Goal: Task Accomplishment & Management: Use online tool/utility

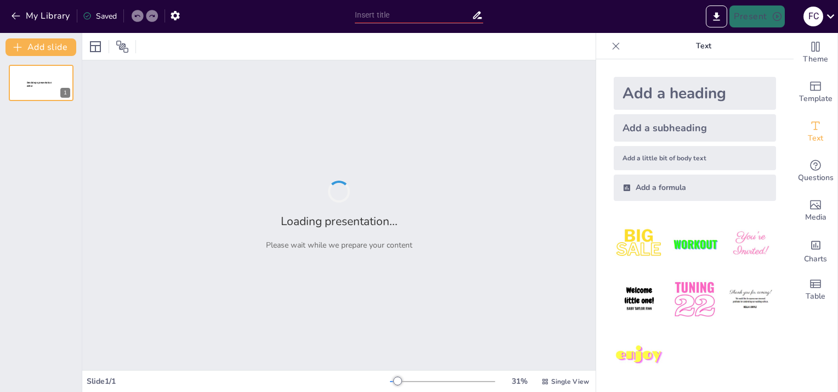
type input "ácidos nucleicos y acción enzimática"
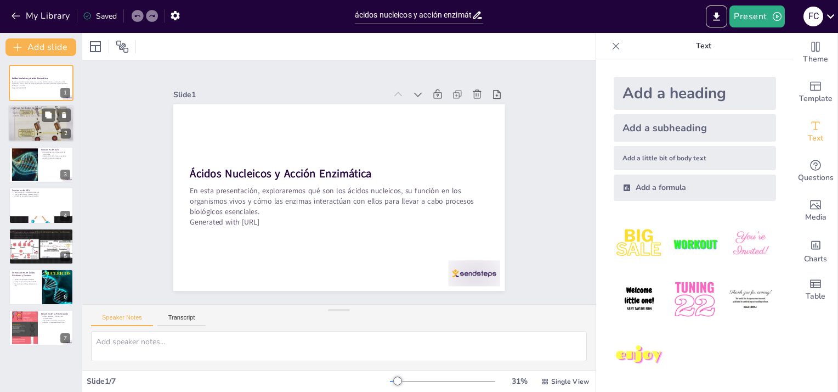
click at [26, 122] on div at bounding box center [41, 124] width 66 height 88
type textarea "Los ácidos nucleicos son fundamentales para la vida, ya que son responsables de…"
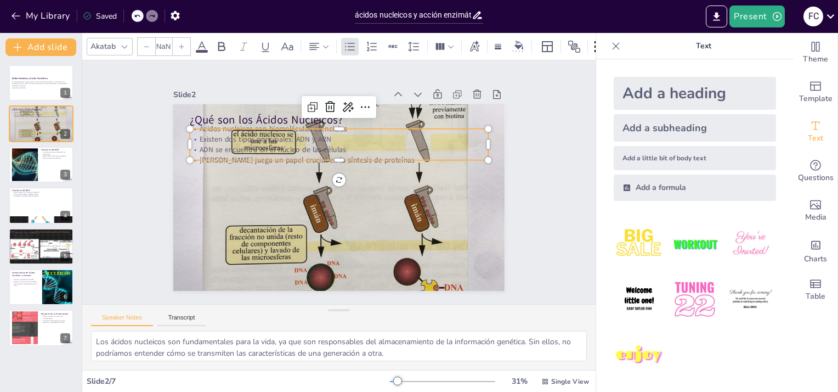
type input "32"
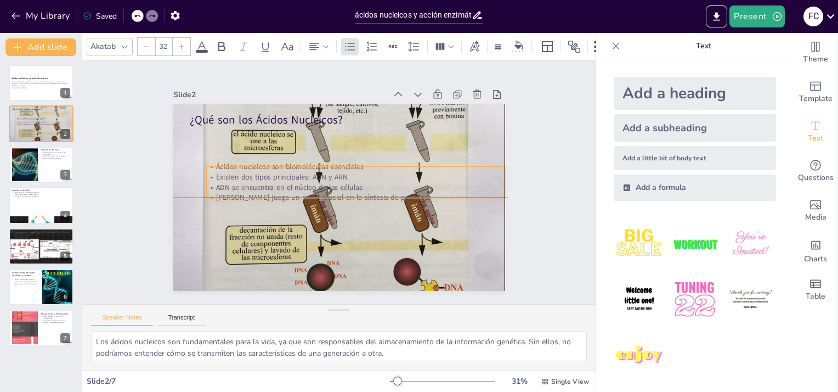
drag, startPoint x: 309, startPoint y: 134, endPoint x: 329, endPoint y: 171, distance: 42.0
click at [329, 171] on p "Existen dos tipos principales: ADN y ARN" at bounding box center [353, 191] width 207 height 229
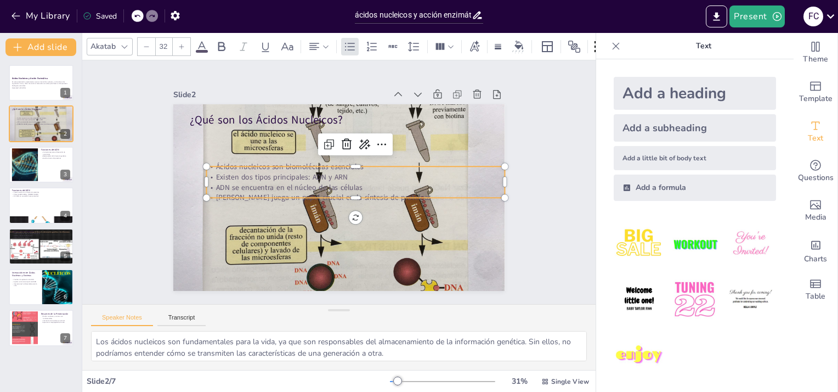
click at [513, 240] on div "Slide 1 Ácidos Nucleicos y Acción Enzimática En esta presentación, exploraremos…" at bounding box center [339, 182] width 448 height 358
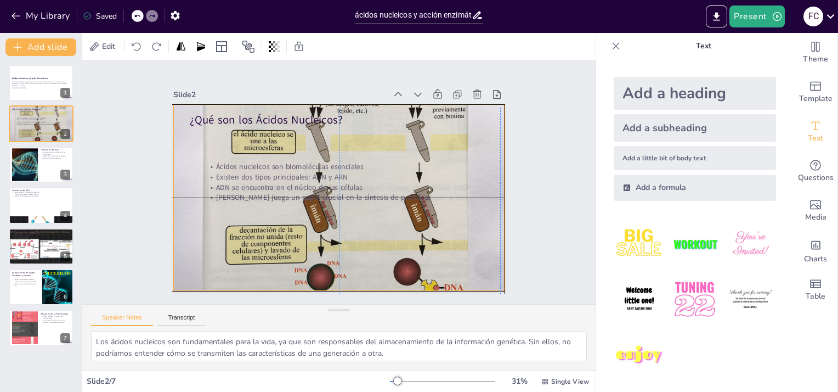
click at [412, 221] on div at bounding box center [326, 190] width 549 height 508
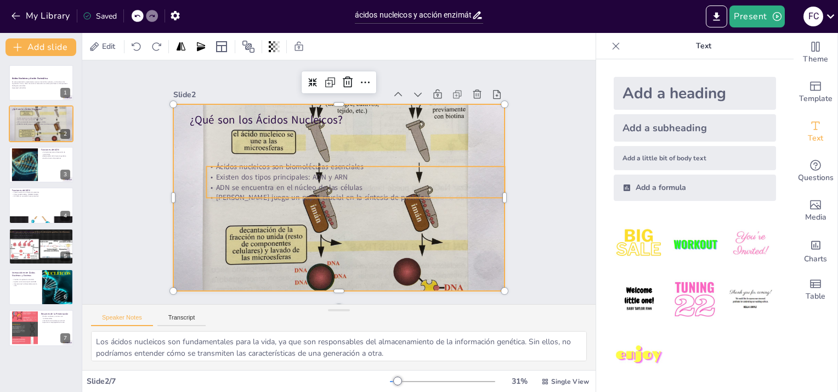
click at [255, 176] on p "Existen dos tipos principales: ADN y ARN" at bounding box center [353, 191] width 207 height 229
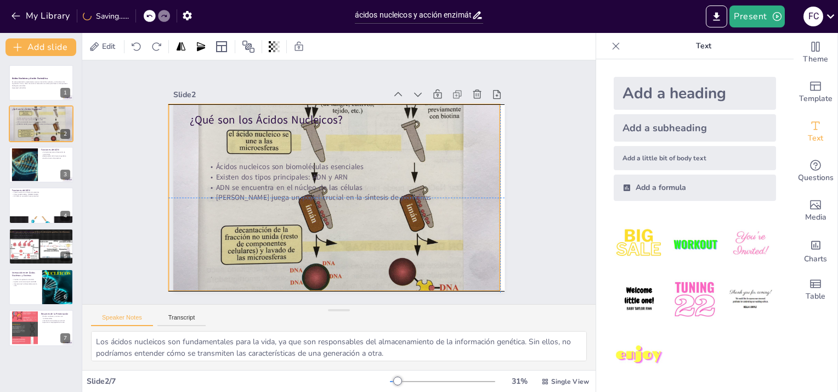
drag, startPoint x: 247, startPoint y: 126, endPoint x: 241, endPoint y: 127, distance: 5.7
click at [241, 127] on div at bounding box center [328, 194] width 483 height 539
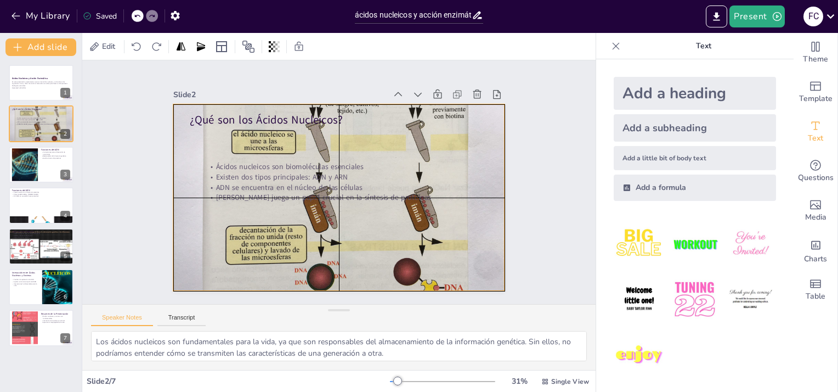
click at [251, 165] on p "Ácidos nucleicos son biomoléculas esenciales" at bounding box center [360, 174] width 277 height 131
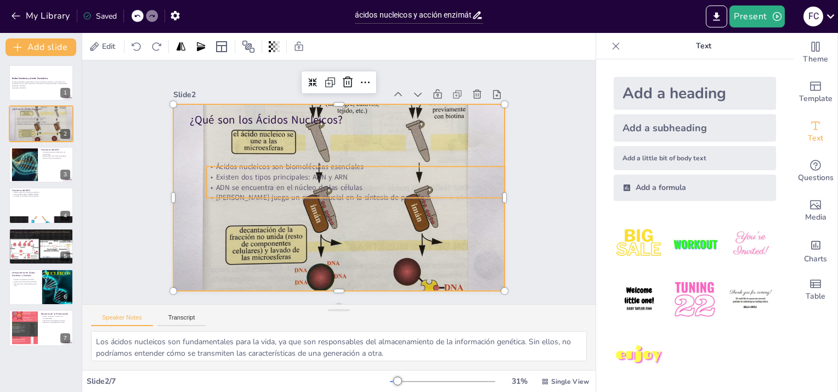
click at [252, 182] on p "ADN se encuentra en el núcleo de las células" at bounding box center [346, 197] width 207 height 229
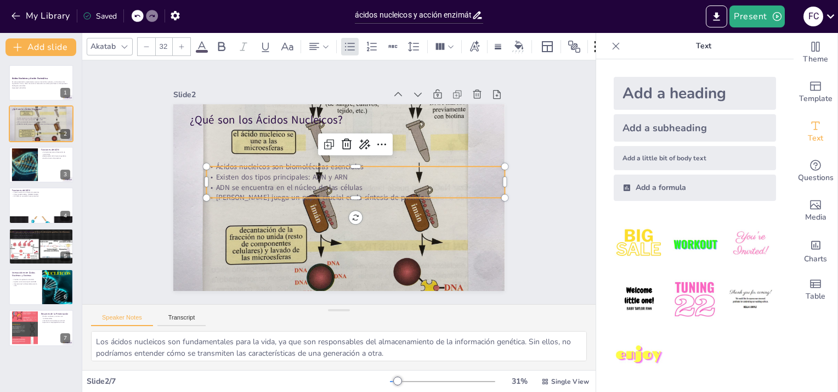
click at [329, 182] on p "ADN se encuentra en el núcleo de las células" at bounding box center [334, 198] width 10 height 298
click at [252, 182] on p "ADN se encuentra en el núcleo de las células" at bounding box center [353, 192] width 287 height 102
click at [252, 182] on p "ADN se encuentra en el núcleo de las células" at bounding box center [352, 193] width 277 height 131
click at [264, 182] on p "ADN se encuentra en el núcleo de las células" at bounding box center [343, 199] width 158 height 264
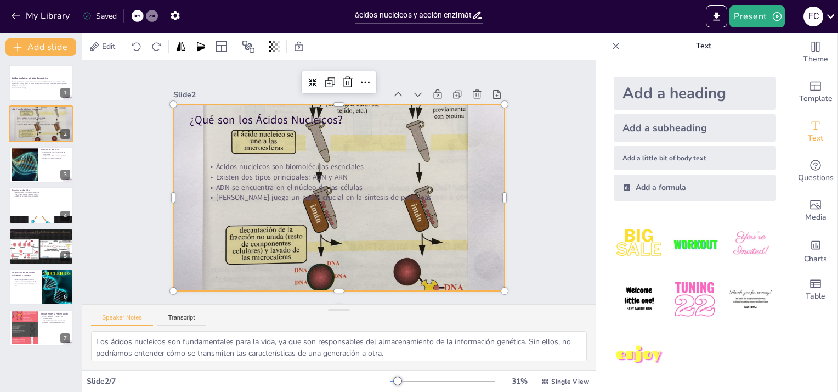
click at [214, 222] on div at bounding box center [331, 195] width 508 height 549
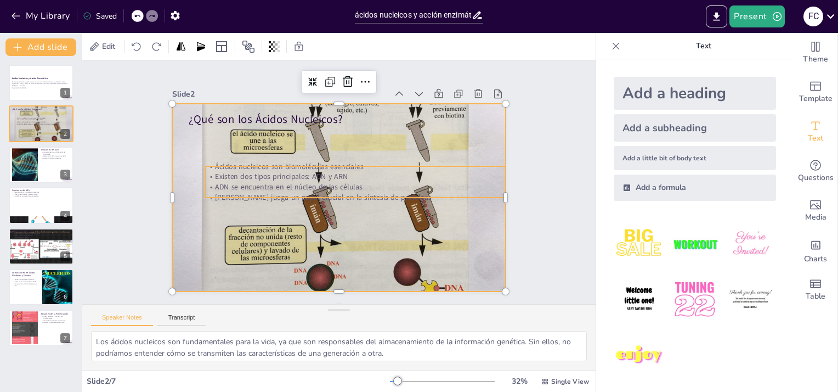
click at [229, 163] on p "Ácidos nucleicos son biomoléculas esenciales" at bounding box center [361, 176] width 265 height 159
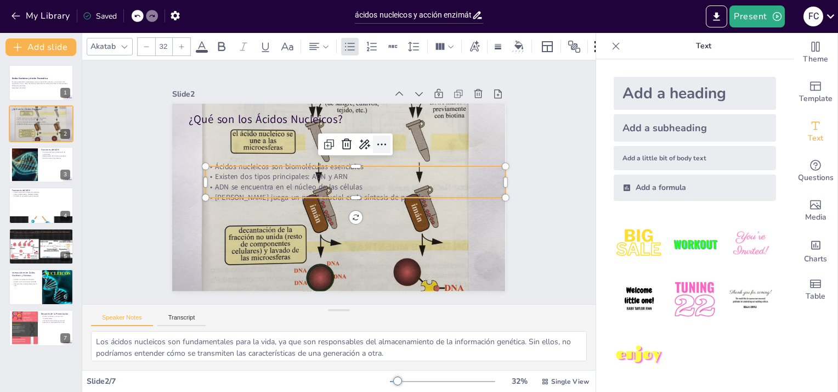
click at [384, 151] on icon at bounding box center [392, 159] width 16 height 16
click at [658, 137] on div "Add a subheading" at bounding box center [695, 127] width 162 height 27
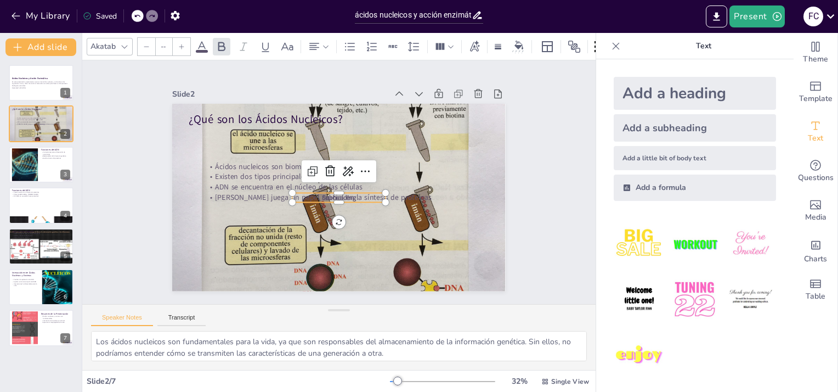
type input "38"
click at [344, 168] on icon at bounding box center [351, 175] width 15 height 15
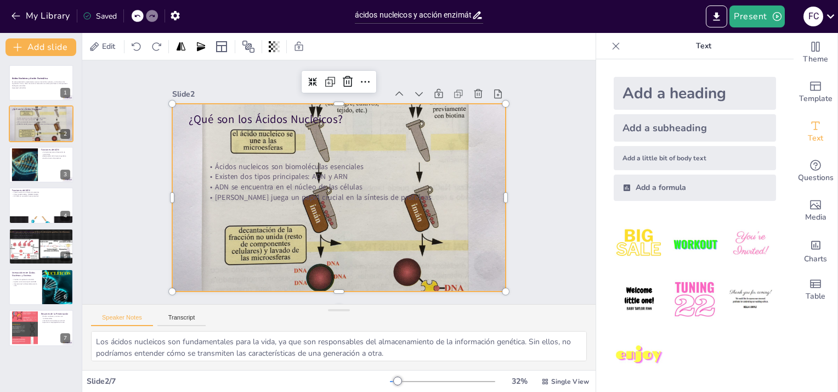
click at [266, 248] on div at bounding box center [345, 168] width 485 height 542
click at [266, 248] on div at bounding box center [324, 181] width 477 height 378
click at [266, 248] on div at bounding box center [331, 195] width 511 height 551
click at [266, 248] on div at bounding box center [334, 197] width 454 height 526
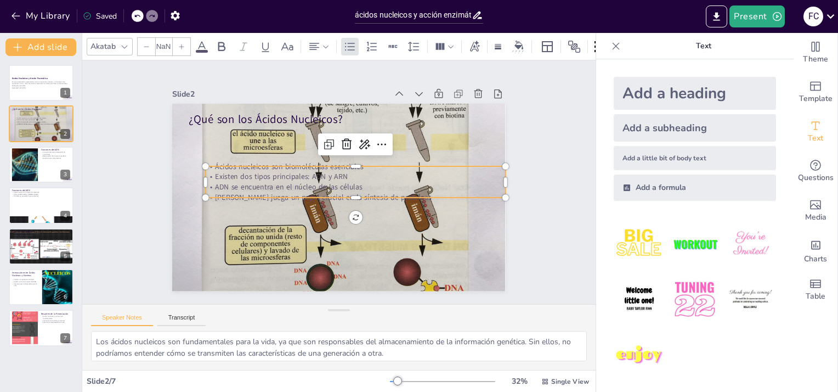
type input "32"
click at [261, 185] on p "ADN se encuentra en el núcleo de las células" at bounding box center [348, 197] width 230 height 209
click at [635, 293] on img at bounding box center [639, 299] width 51 height 51
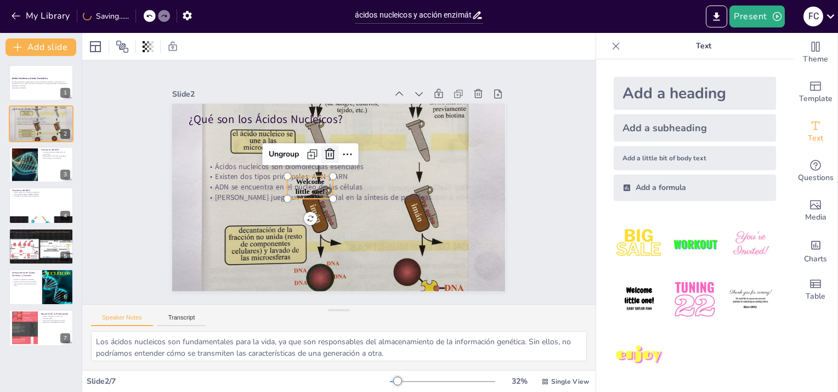
click at [330, 147] on icon at bounding box center [336, 153] width 12 height 13
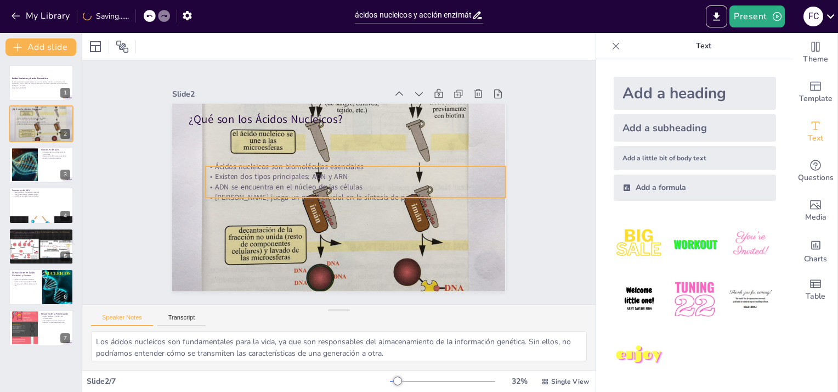
click at [200, 165] on div "¿Qué son los Ácidos Nucleicos? Ácidos nucleicos son biomoléculas esenciales Exi…" at bounding box center [330, 195] width 380 height 348
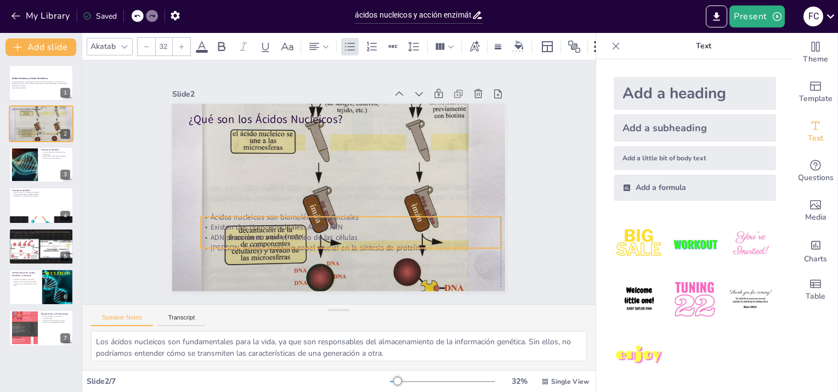
drag, startPoint x: 381, startPoint y: 169, endPoint x: 373, endPoint y: 221, distance: 52.1
click at [369, 221] on p "Existen dos tipos principales: ADN y ARN" at bounding box center [303, 211] width 132 height 278
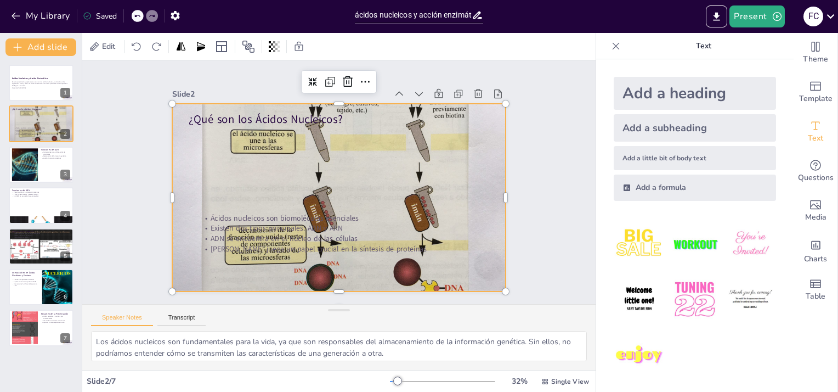
click at [305, 171] on div at bounding box center [338, 197] width 378 height 477
click at [313, 171] on div at bounding box center [330, 194] width 531 height 555
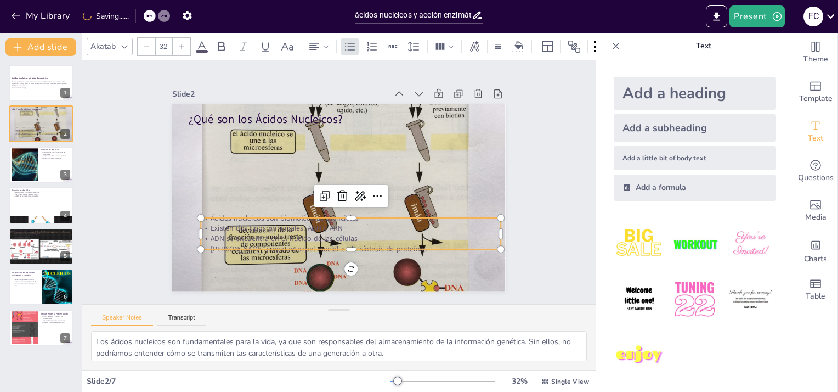
click at [316, 212] on div "¿Qué son los Ácidos Nucleicos? Ácidos nucleicos son biomoléculas esenciales Exi…" at bounding box center [325, 190] width 329 height 382
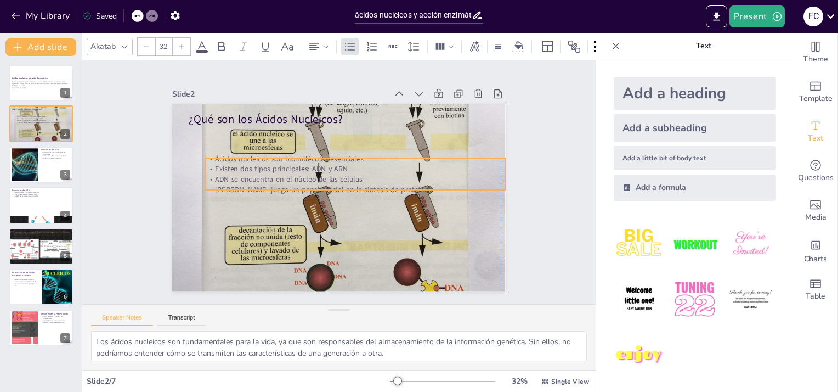
drag, startPoint x: 329, startPoint y: 235, endPoint x: 330, endPoint y: 176, distance: 59.3
click at [330, 176] on p "ADN se encuentra en el núcleo de las células" at bounding box center [349, 196] width 132 height 278
click at [388, 149] on icon at bounding box center [397, 158] width 18 height 18
click at [167, 356] on textarea "Los ácidos nucleicos son fundamentales para la vida, ya que son responsables de…" at bounding box center [339, 346] width 496 height 30
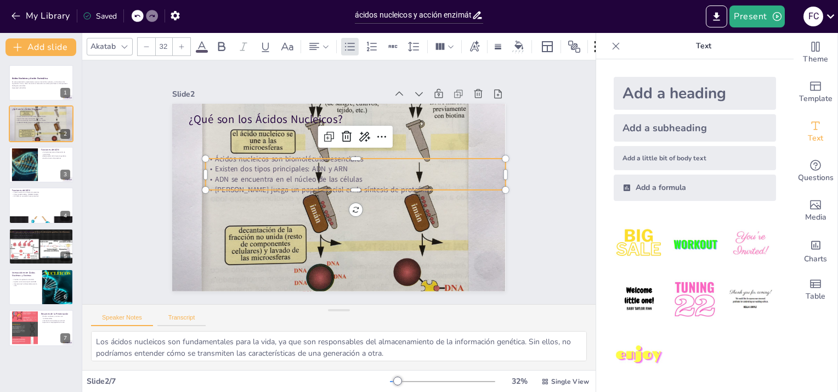
click at [173, 322] on button "Transcript" at bounding box center [181, 320] width 49 height 12
click at [46, 172] on div at bounding box center [41, 164] width 66 height 37
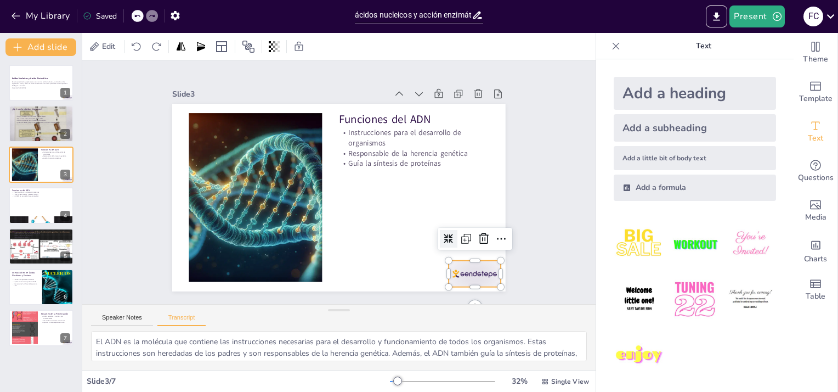
click at [440, 305] on div at bounding box center [411, 329] width 58 height 49
click at [457, 284] on icon at bounding box center [449, 293] width 18 height 18
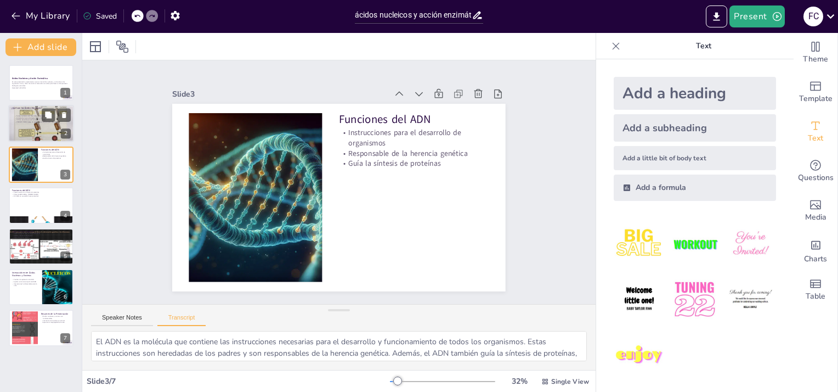
click at [30, 124] on div at bounding box center [41, 124] width 66 height 88
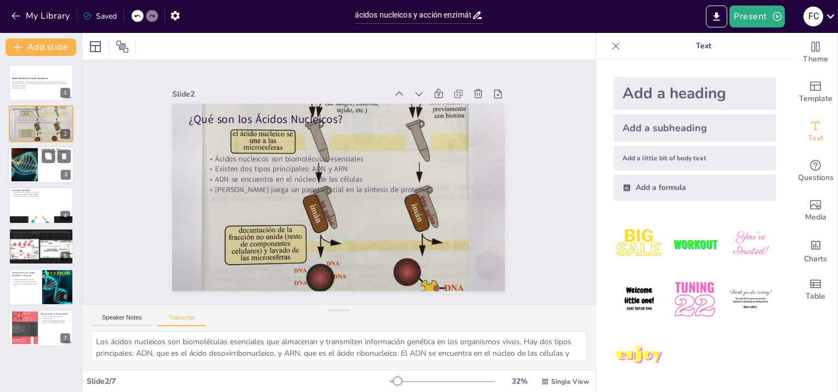
click at [30, 155] on div at bounding box center [25, 164] width 59 height 33
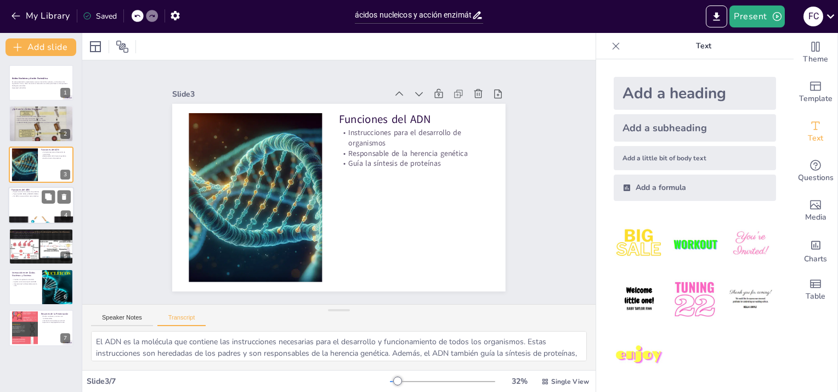
click at [42, 206] on div at bounding box center [41, 205] width 66 height 37
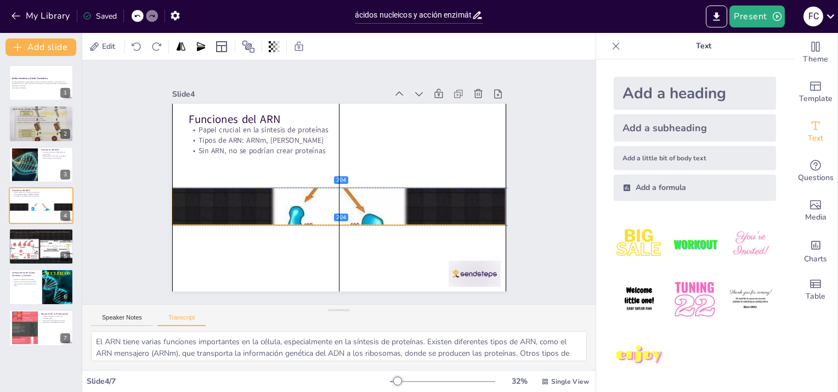
drag, startPoint x: 295, startPoint y: 269, endPoint x: 297, endPoint y: 203, distance: 66.4
click at [297, 203] on div at bounding box center [327, 203] width 414 height 383
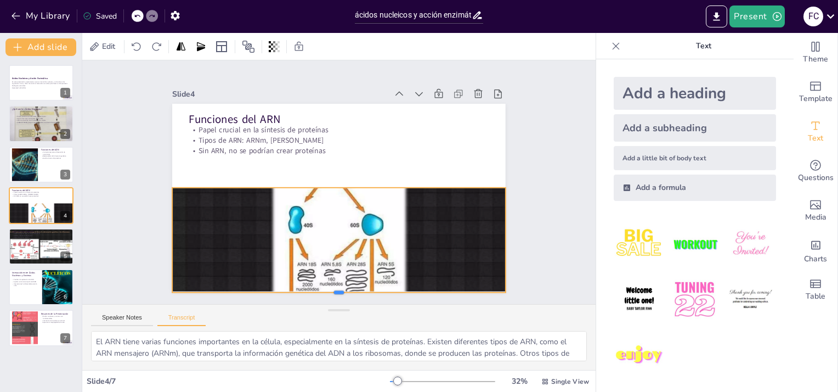
drag, startPoint x: 330, startPoint y: 221, endPoint x: 325, endPoint y: 288, distance: 67.7
click at [325, 288] on div at bounding box center [253, 259] width 229 height 254
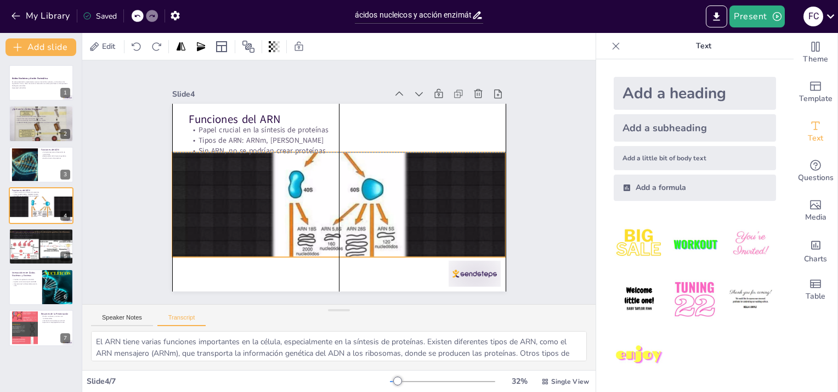
drag, startPoint x: 332, startPoint y: 257, endPoint x: 333, endPoint y: 221, distance: 36.8
click at [333, 221] on div at bounding box center [349, 178] width 341 height 394
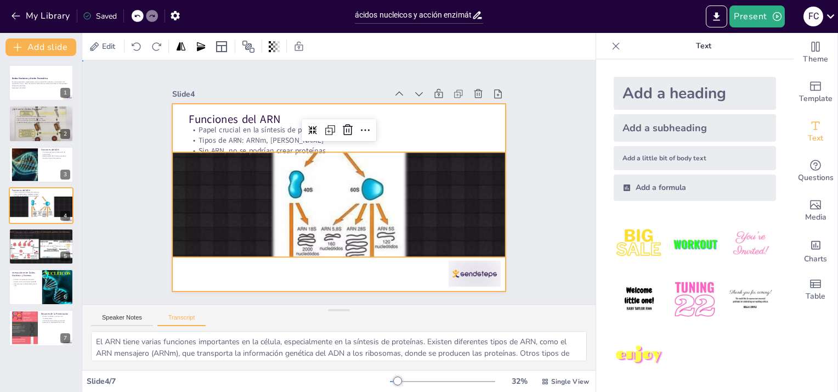
click at [429, 267] on div at bounding box center [328, 194] width 373 height 363
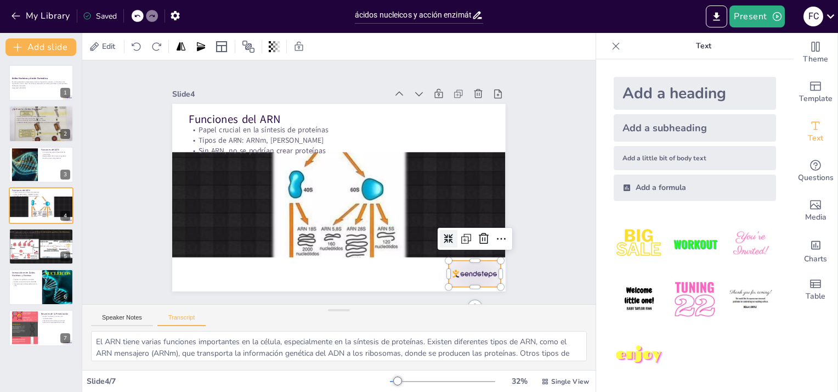
click at [334, 314] on div at bounding box center [311, 343] width 45 height 58
click at [467, 272] on icon at bounding box center [459, 280] width 16 height 16
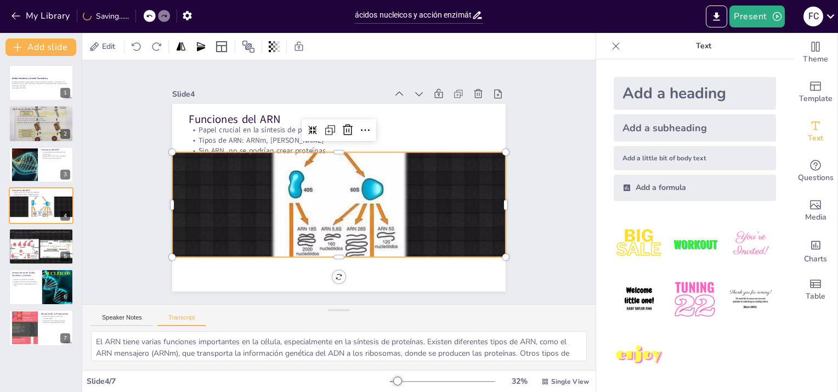
click at [307, 238] on div at bounding box center [345, 173] width 416 height 398
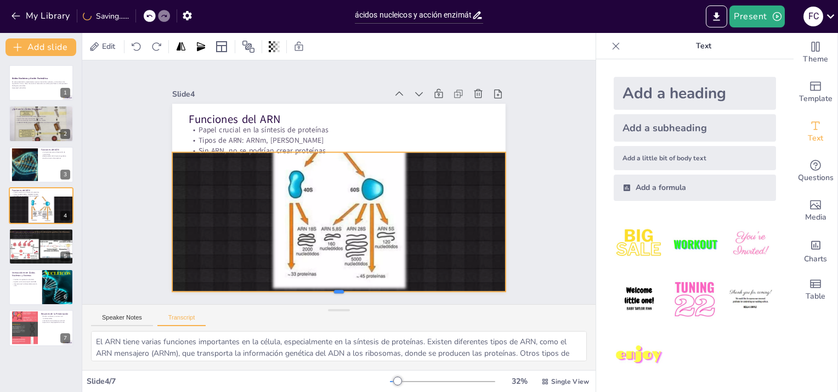
drag, startPoint x: 331, startPoint y: 253, endPoint x: 320, endPoint y: 287, distance: 35.7
click at [320, 287] on div at bounding box center [304, 289] width 320 height 111
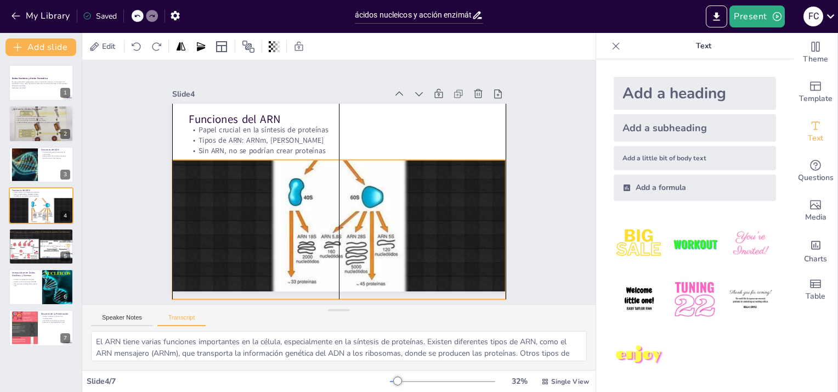
drag, startPoint x: 320, startPoint y: 171, endPoint x: 319, endPoint y: 178, distance: 7.7
click at [319, 178] on div at bounding box center [341, 178] width 414 height 383
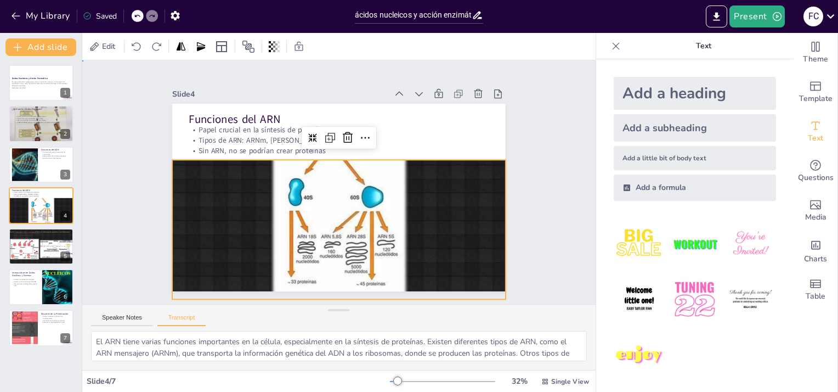
click at [512, 216] on div "Slide 1 Ácidos Nucleicos y Acción Enzimática En esta presentación, exploraremos…" at bounding box center [339, 182] width 451 height 386
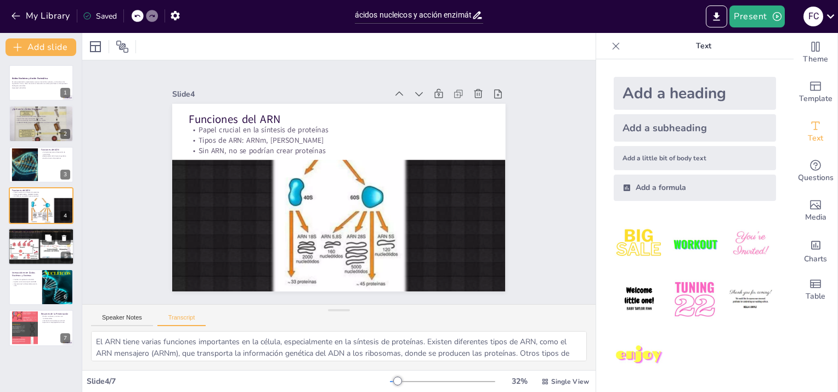
click at [46, 248] on div at bounding box center [41, 246] width 66 height 49
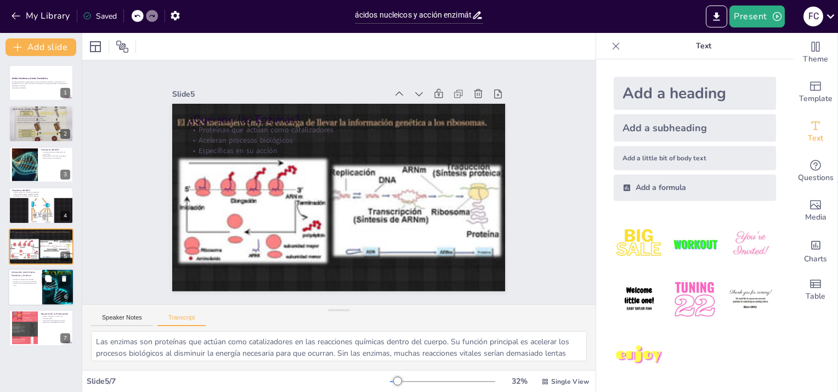
click at [43, 291] on div at bounding box center [57, 286] width 33 height 47
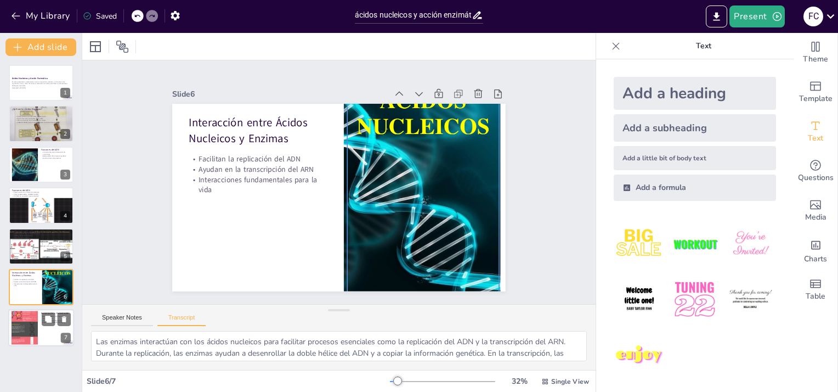
click at [44, 335] on div at bounding box center [41, 327] width 66 height 37
type textarea "En resumen, hemos explorado la importancia de los ácidos nucleicos y las enzima…"
